Goal: Task Accomplishment & Management: Manage account settings

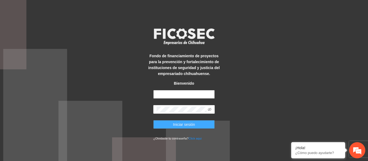
type input "**********"
click at [182, 123] on span "Iniciar sesión" at bounding box center [184, 125] width 22 height 6
type input "**********"
click at [166, 122] on button "Iniciar sesión" at bounding box center [183, 124] width 61 height 9
